Goal: Information Seeking & Learning: Find specific fact

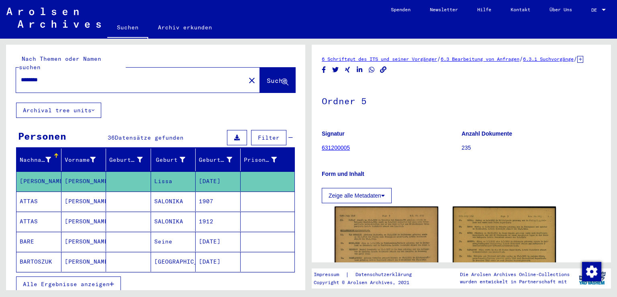
click at [82, 76] on input "********" at bounding box center [131, 80] width 220 height 8
click at [82, 76] on input "*" at bounding box center [131, 80] width 220 height 8
type input "**********"
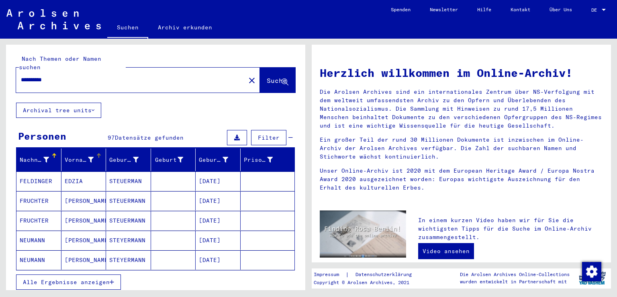
click at [88, 157] on icon at bounding box center [91, 160] width 6 height 6
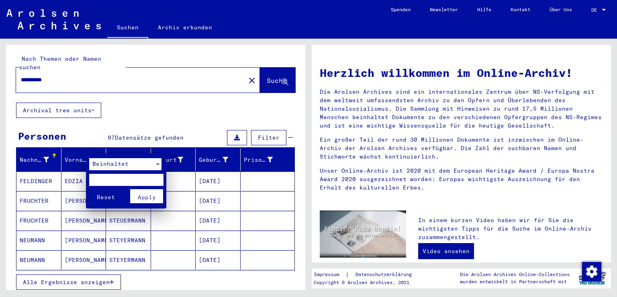
click at [103, 169] on div "Beinhaltet" at bounding box center [121, 164] width 65 height 12
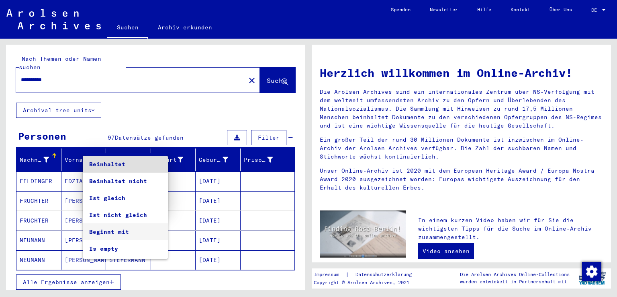
click at [119, 228] on span "Beginnt mit" at bounding box center [125, 231] width 72 height 17
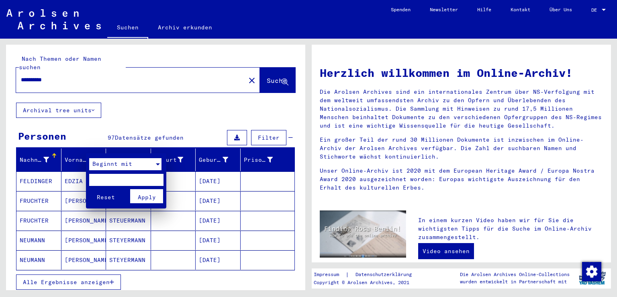
click at [114, 175] on input "text" at bounding box center [126, 180] width 74 height 12
type input "**"
click at [143, 200] on span "Apply" at bounding box center [147, 196] width 18 height 7
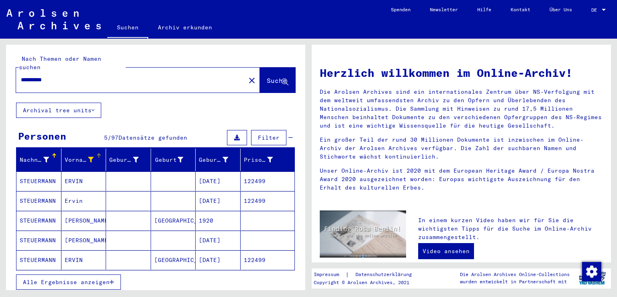
click at [198, 179] on mat-cell "[DATE]" at bounding box center [218, 180] width 45 height 19
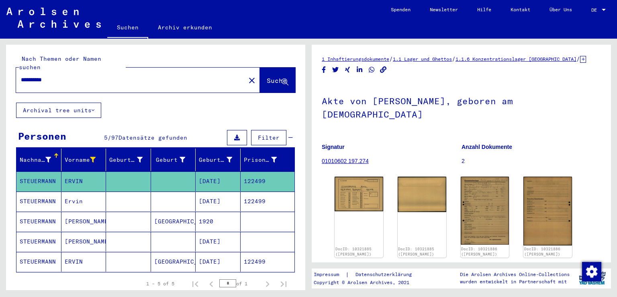
click at [244, 193] on mat-cell "122499" at bounding box center [268, 201] width 54 height 20
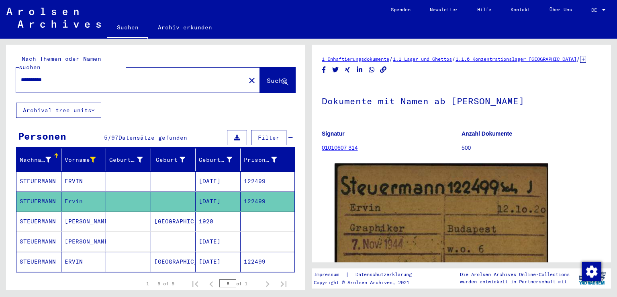
click at [257, 211] on mat-cell at bounding box center [268, 221] width 54 height 20
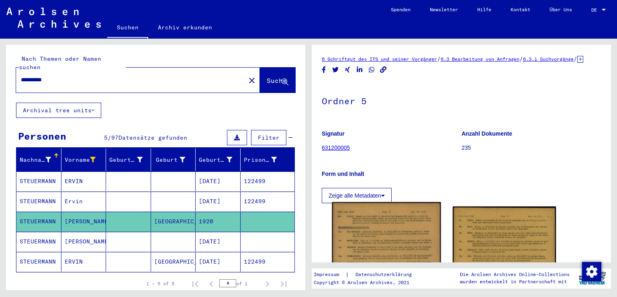
click at [366, 233] on img at bounding box center [386, 289] width 108 height 175
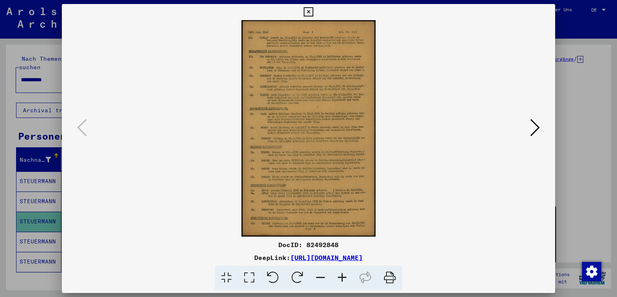
click at [343, 276] on icon at bounding box center [342, 277] width 22 height 25
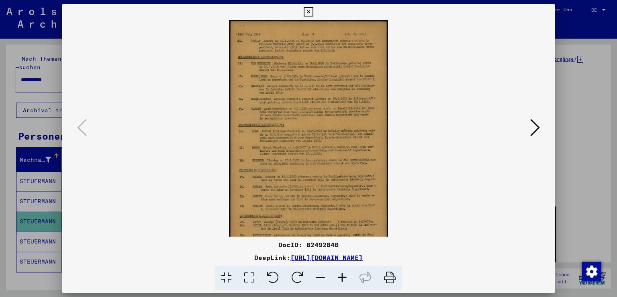
click at [343, 276] on icon at bounding box center [342, 277] width 22 height 25
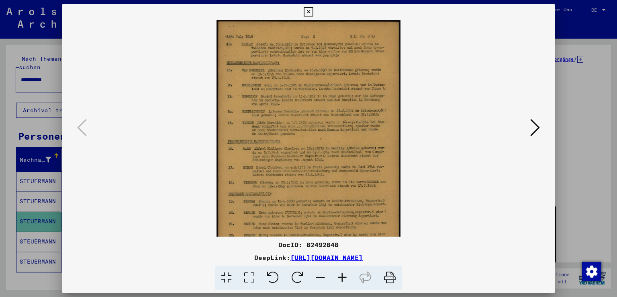
click at [343, 276] on icon at bounding box center [342, 277] width 22 height 25
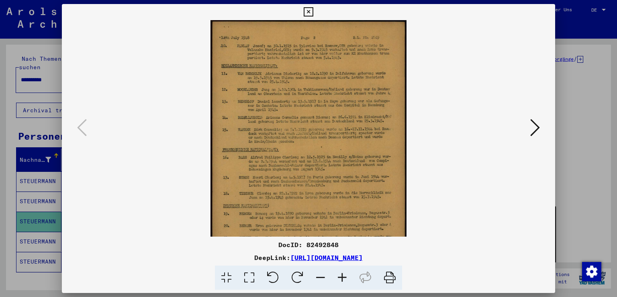
click at [343, 276] on icon at bounding box center [342, 277] width 22 height 25
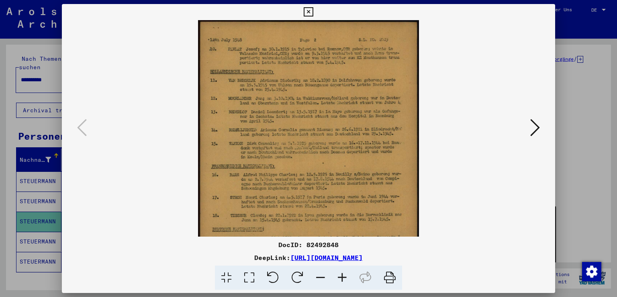
click at [343, 276] on icon at bounding box center [342, 277] width 22 height 25
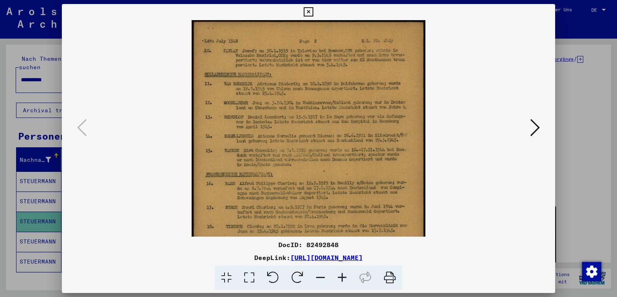
click at [343, 276] on icon at bounding box center [342, 277] width 22 height 25
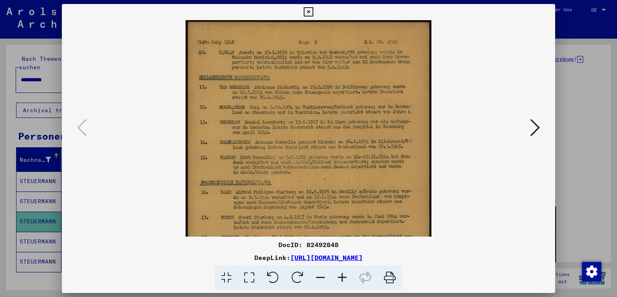
click at [343, 276] on icon at bounding box center [342, 277] width 22 height 25
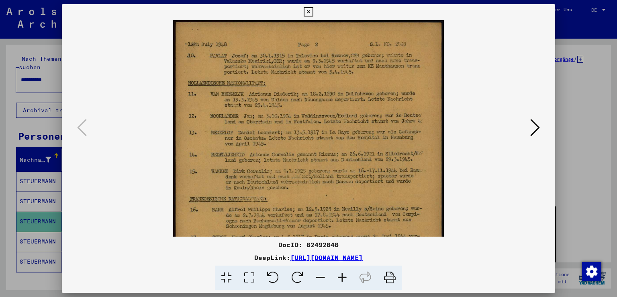
click at [343, 276] on icon at bounding box center [342, 277] width 22 height 25
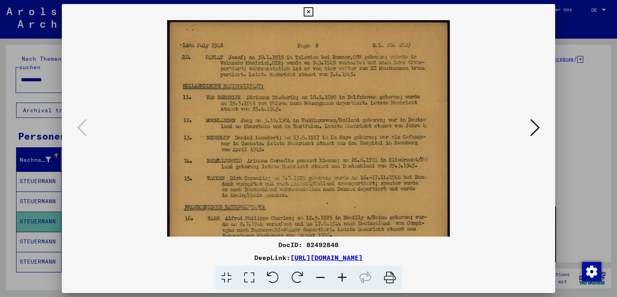
click at [343, 276] on icon at bounding box center [342, 277] width 22 height 25
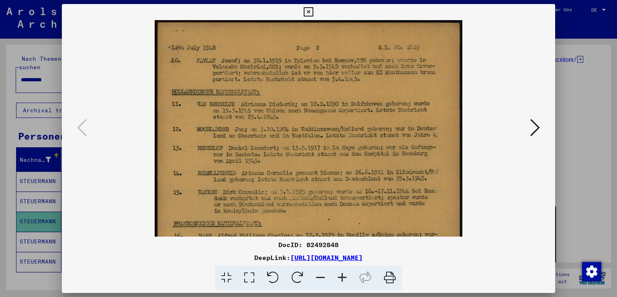
click at [343, 276] on icon at bounding box center [342, 277] width 22 height 25
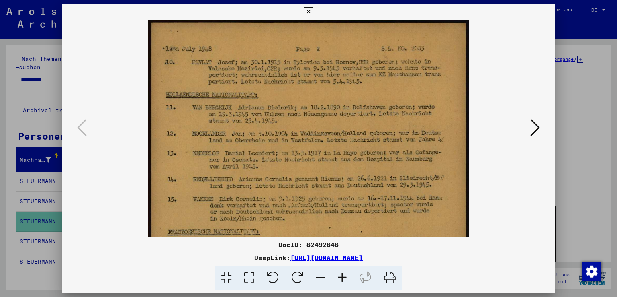
click at [343, 276] on icon at bounding box center [342, 277] width 22 height 25
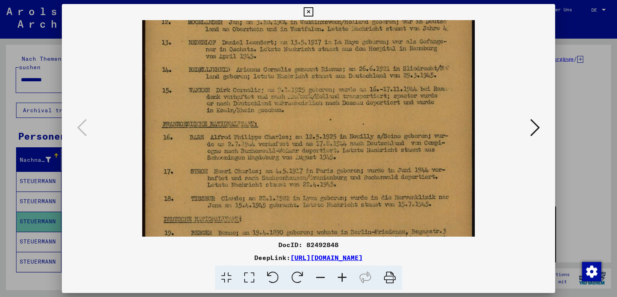
drag, startPoint x: 391, startPoint y: 190, endPoint x: 427, endPoint y: 69, distance: 126.8
click at [427, 69] on img at bounding box center [308, 173] width 333 height 538
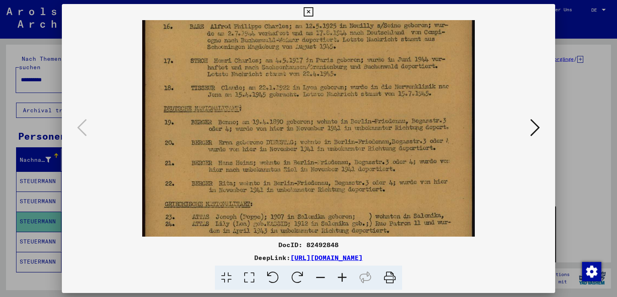
drag, startPoint x: 316, startPoint y: 216, endPoint x: 362, endPoint y: 94, distance: 130.1
click at [362, 94] on img at bounding box center [308, 63] width 333 height 538
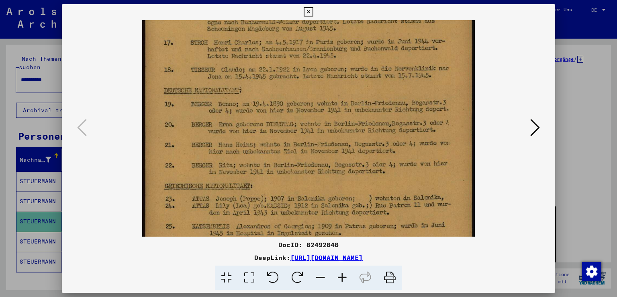
scroll to position [321, 0]
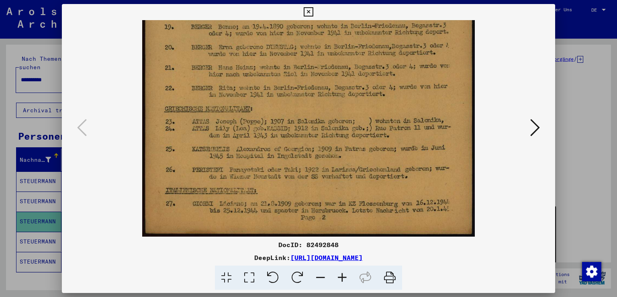
drag, startPoint x: 330, startPoint y: 178, endPoint x: 368, endPoint y: 57, distance: 126.7
click at [533, 124] on icon at bounding box center [535, 127] width 10 height 19
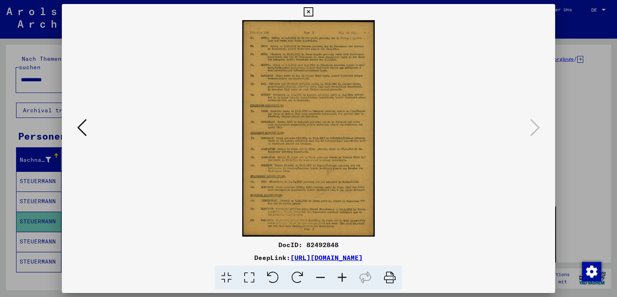
scroll to position [0, 0]
click at [348, 275] on icon at bounding box center [342, 277] width 22 height 25
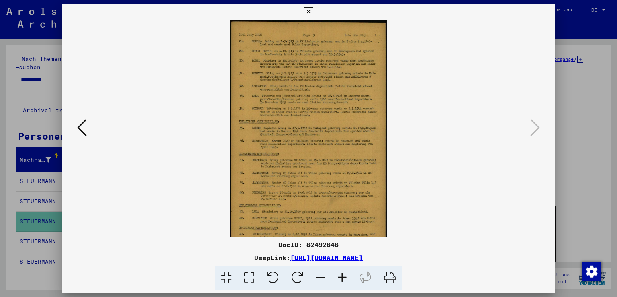
click at [348, 275] on icon at bounding box center [342, 277] width 22 height 25
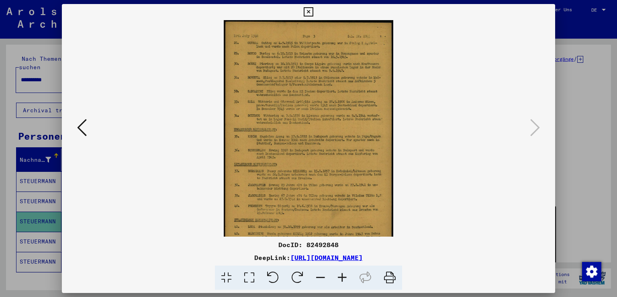
click at [348, 275] on icon at bounding box center [342, 277] width 22 height 25
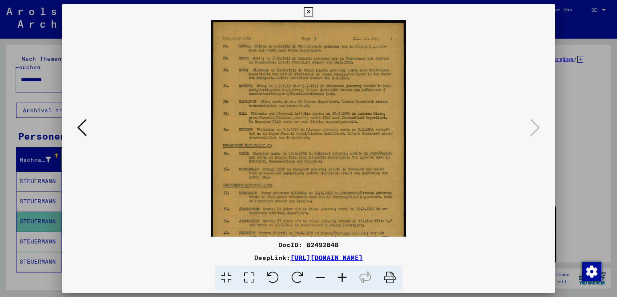
click at [348, 275] on icon at bounding box center [342, 277] width 22 height 25
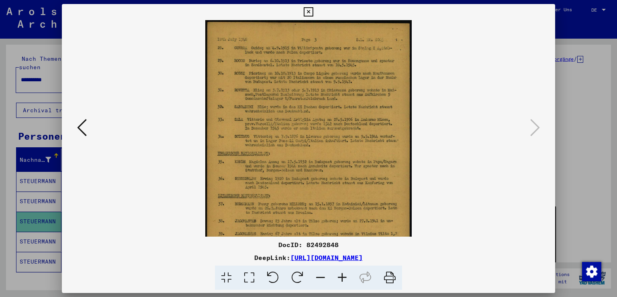
click at [348, 275] on icon at bounding box center [342, 277] width 22 height 25
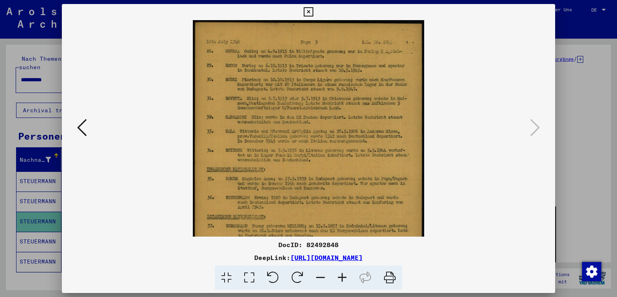
click at [348, 275] on icon at bounding box center [342, 277] width 22 height 25
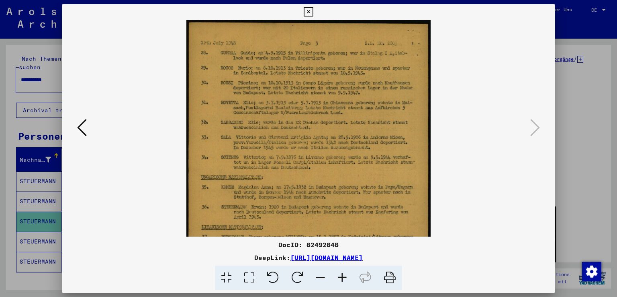
click at [348, 275] on icon at bounding box center [342, 277] width 22 height 25
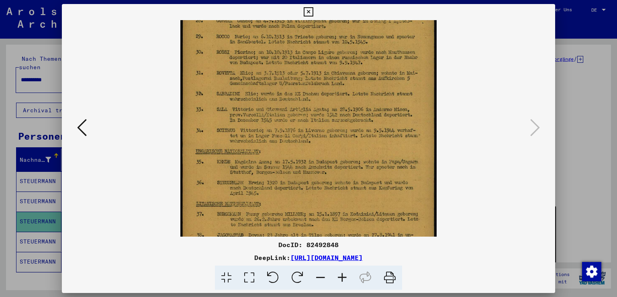
scroll to position [47, 0]
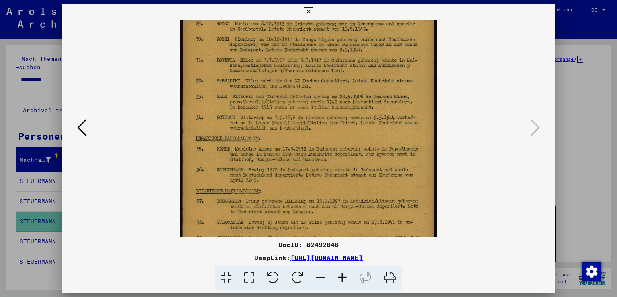
drag, startPoint x: 371, startPoint y: 177, endPoint x: 384, endPoint y: 131, distance: 48.3
click at [384, 131] on img at bounding box center [308, 181] width 256 height 417
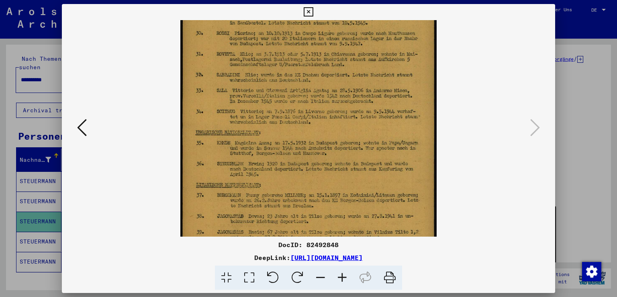
scroll to position [62, 0]
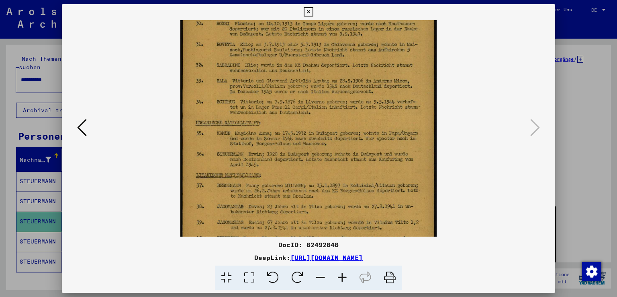
drag, startPoint x: 293, startPoint y: 187, endPoint x: 247, endPoint y: 172, distance: 49.0
click at [247, 172] on img at bounding box center [308, 166] width 256 height 417
click at [305, 10] on icon at bounding box center [308, 12] width 9 height 10
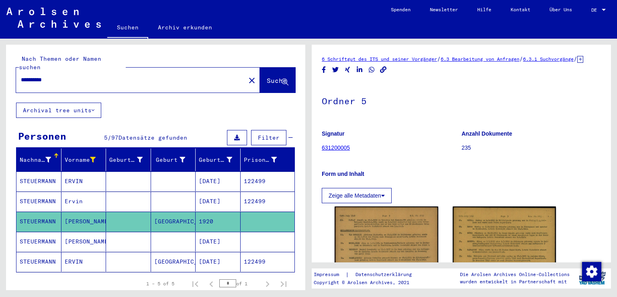
click at [227, 231] on mat-cell "[DATE]" at bounding box center [218, 241] width 45 height 20
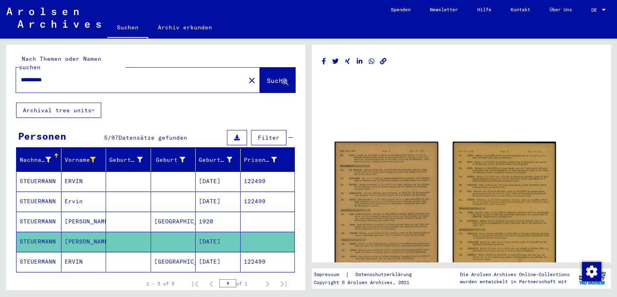
click at [265, 252] on mat-cell "122499" at bounding box center [268, 262] width 54 height 20
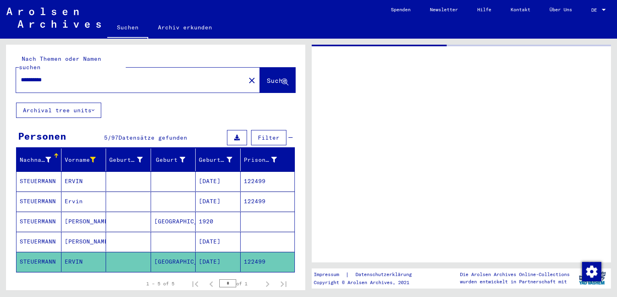
click at [258, 235] on mat-cell at bounding box center [268, 241] width 54 height 20
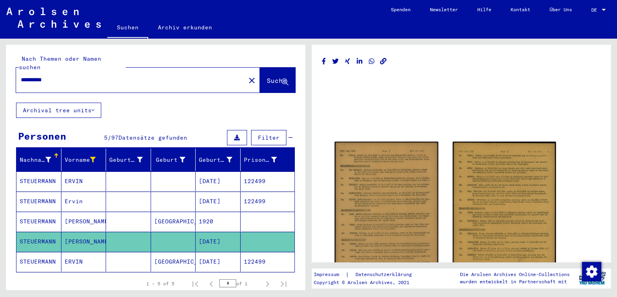
click at [231, 252] on mat-cell "[DATE]" at bounding box center [218, 262] width 45 height 20
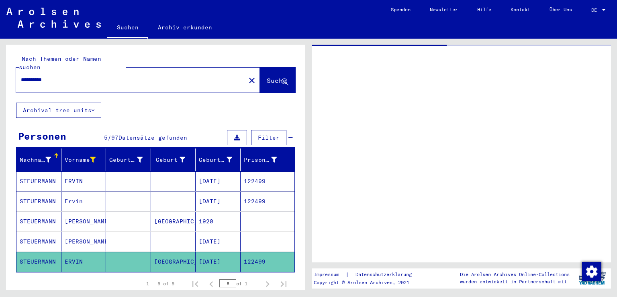
click at [226, 235] on mat-cell "[DATE]" at bounding box center [218, 241] width 45 height 20
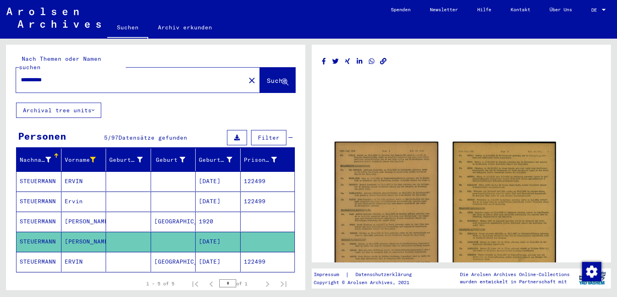
click at [215, 257] on mat-cell "[DATE]" at bounding box center [218, 262] width 45 height 20
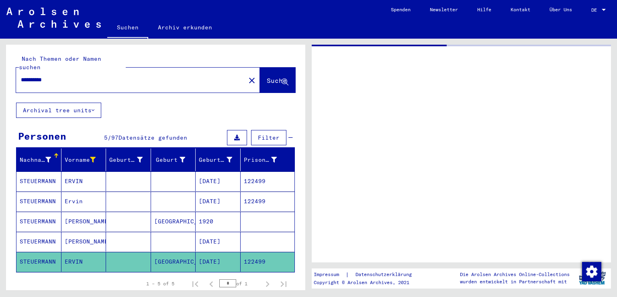
click at [234, 213] on mat-cell "1920" at bounding box center [218, 221] width 45 height 20
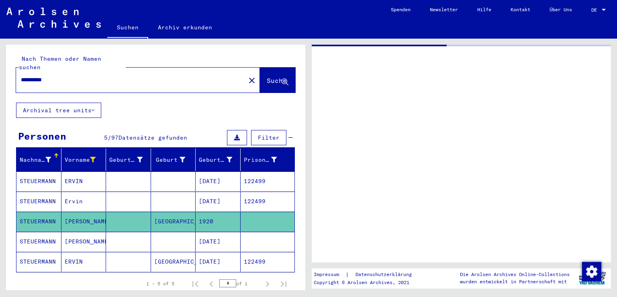
click at [233, 237] on mat-cell "[DATE]" at bounding box center [218, 241] width 45 height 20
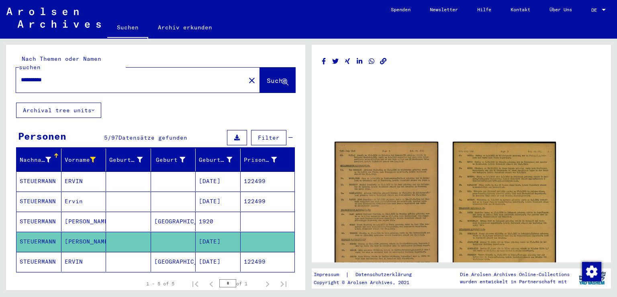
click at [230, 252] on mat-cell "[DATE]" at bounding box center [218, 262] width 45 height 20
